Goal: Task Accomplishment & Management: Manage account settings

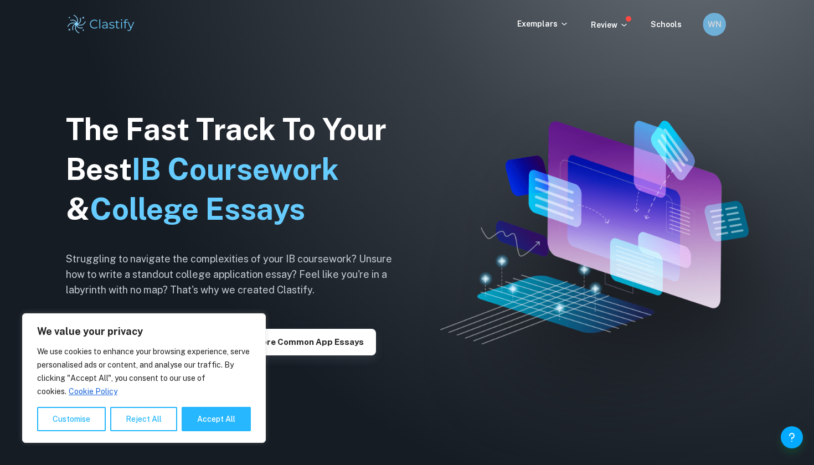
click at [720, 19] on h6 "WN" at bounding box center [714, 24] width 13 height 13
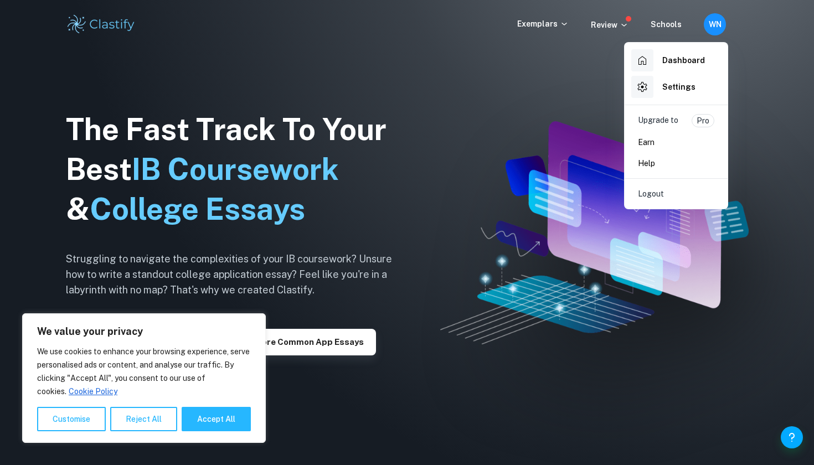
click at [674, 85] on h6 "Settings" at bounding box center [679, 87] width 33 height 12
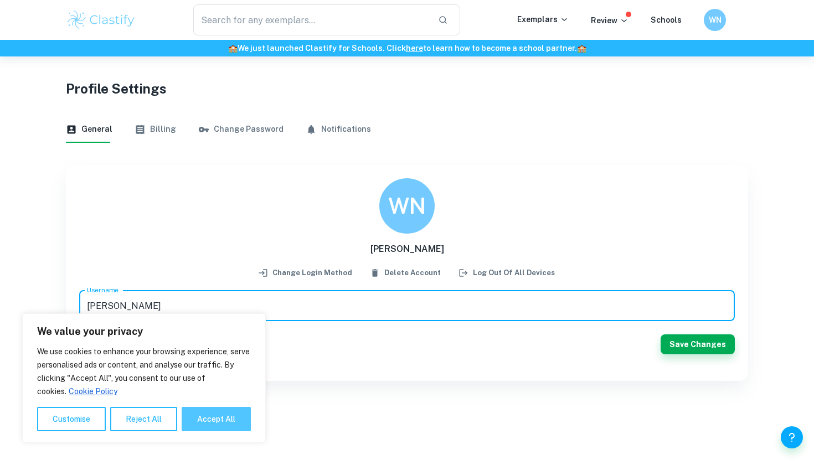
click at [225, 424] on button "Accept All" at bounding box center [216, 419] width 69 height 24
checkbox input "true"
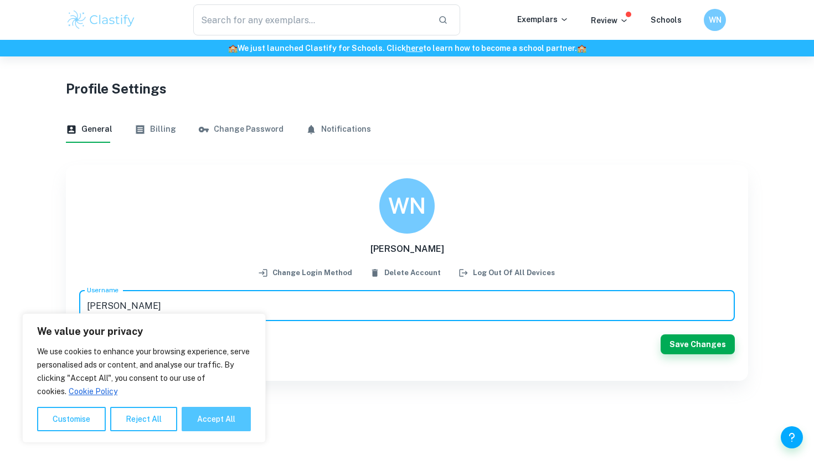
checkbox input "true"
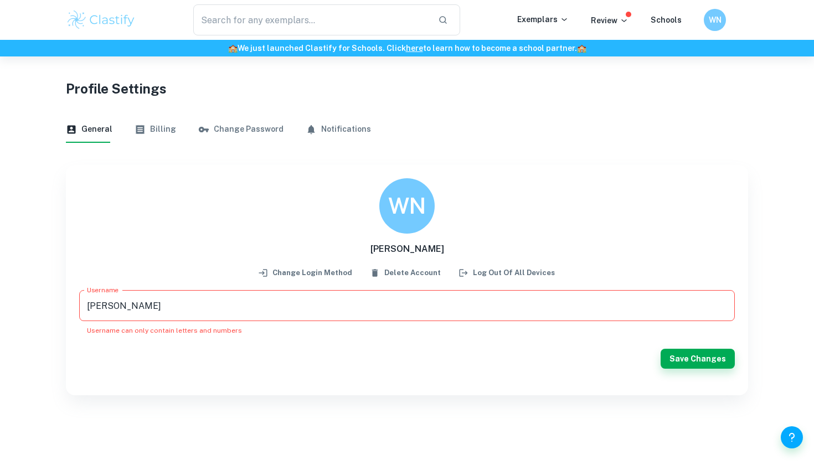
click at [163, 130] on button "Billing" at bounding box center [156, 129] width 42 height 27
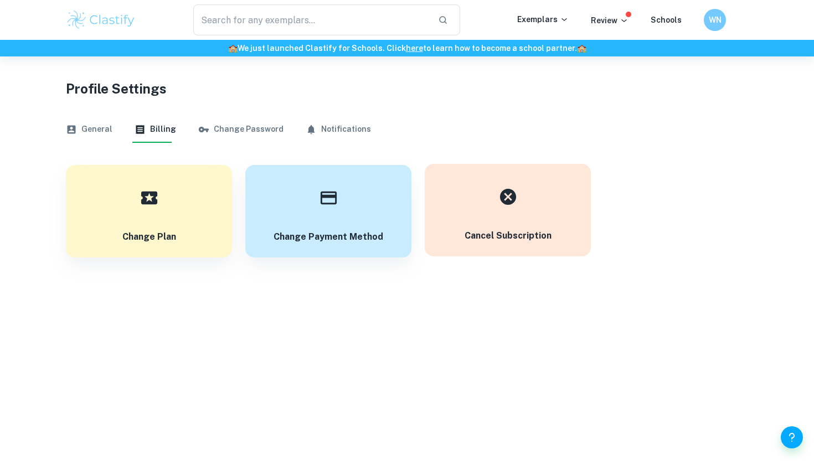
click at [507, 195] on icon "button" at bounding box center [508, 196] width 19 height 19
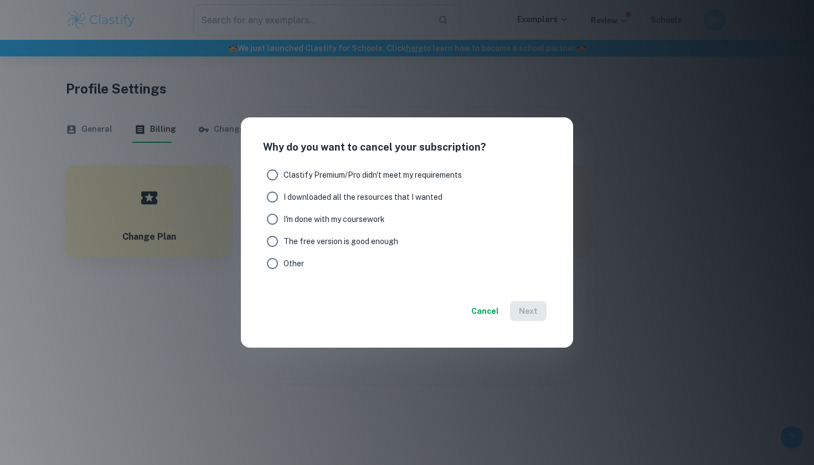
click at [325, 220] on span "I'm done with my coursework" at bounding box center [334, 219] width 101 height 12
click at [284, 220] on input "I'm done with my coursework" at bounding box center [272, 219] width 22 height 22
radio input "true"
click at [533, 309] on button "Next" at bounding box center [528, 311] width 37 height 20
